Goal: Check status: Check status

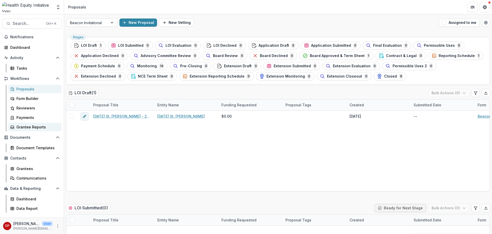
click at [33, 125] on div "Grantee Reports" at bounding box center [36, 126] width 41 height 5
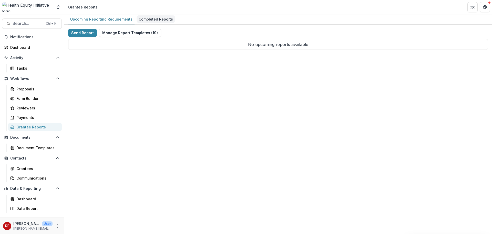
click at [146, 21] on div "Completed Reports" at bounding box center [156, 18] width 38 height 7
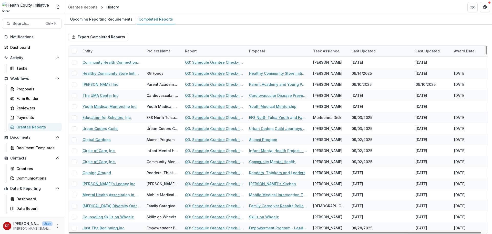
click at [116, 49] on div "Entity" at bounding box center [111, 50] width 64 height 11
click at [105, 60] on input at bounding box center [112, 62] width 62 height 8
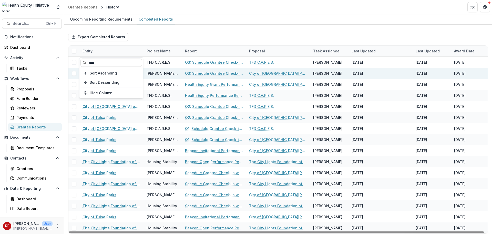
type input "****"
click at [188, 71] on link "Q3: Schedule Grantee Check-in with [PERSON_NAME]" at bounding box center [214, 73] width 58 height 5
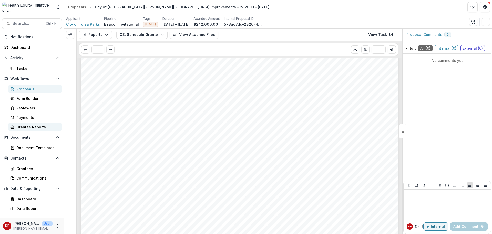
scroll to position [487, 0]
click at [35, 130] on link "Grantee Reports" at bounding box center [35, 127] width 54 height 8
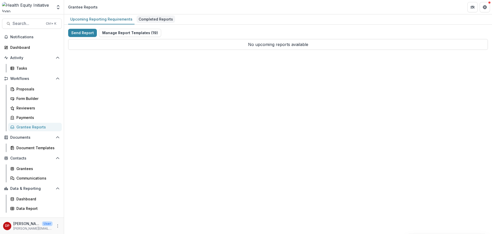
click at [150, 22] on div "Completed Reports" at bounding box center [156, 18] width 38 height 7
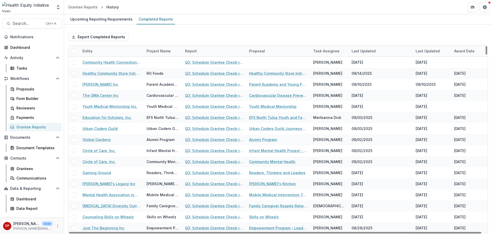
click at [106, 50] on div "Entity" at bounding box center [111, 50] width 64 height 11
click at [107, 61] on input at bounding box center [112, 62] width 62 height 8
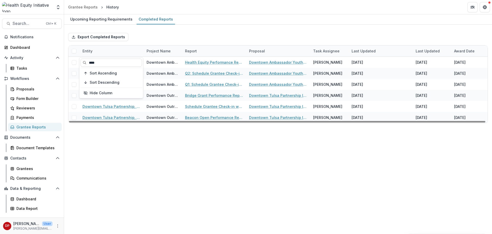
type input "****"
click at [197, 46] on div "Report" at bounding box center [214, 50] width 64 height 11
click at [186, 38] on div "Export Completed Reports" at bounding box center [278, 37] width 420 height 16
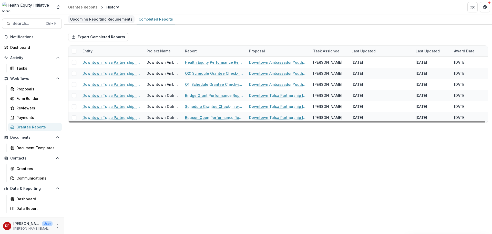
click at [122, 21] on div "Upcoming Reporting Requirements" at bounding box center [101, 18] width 66 height 7
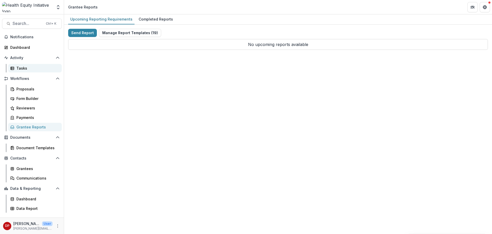
click at [39, 70] on div "Tasks" at bounding box center [36, 67] width 41 height 5
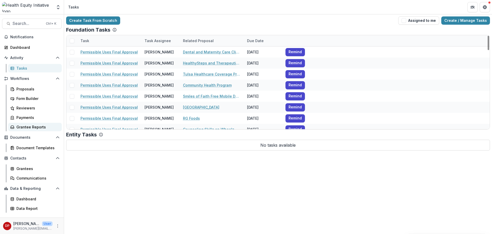
click at [43, 126] on div "Grantee Reports" at bounding box center [36, 126] width 41 height 5
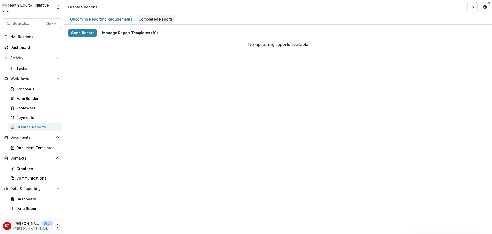
click at [150, 17] on div "Completed Reports" at bounding box center [156, 18] width 38 height 7
